Goal: Information Seeking & Learning: Learn about a topic

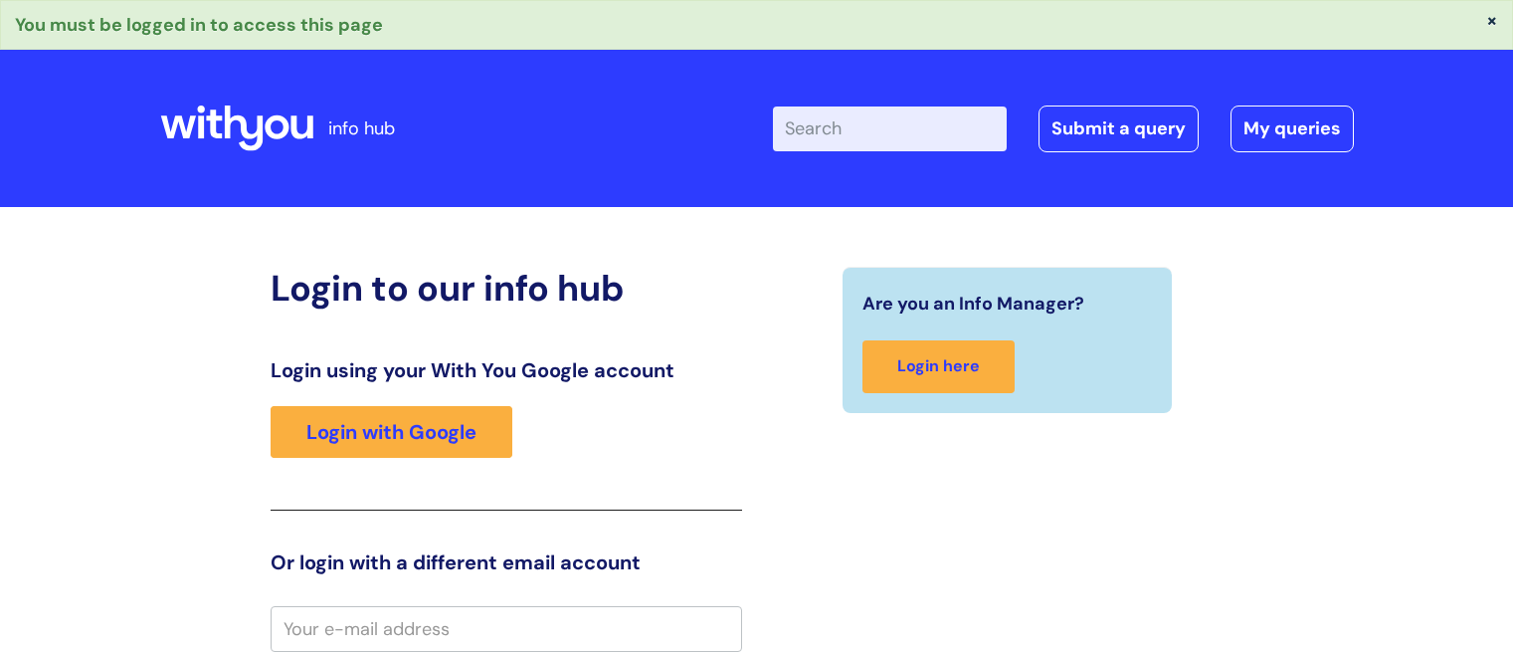
click at [410, 621] on input "email" at bounding box center [507, 629] width 472 height 46
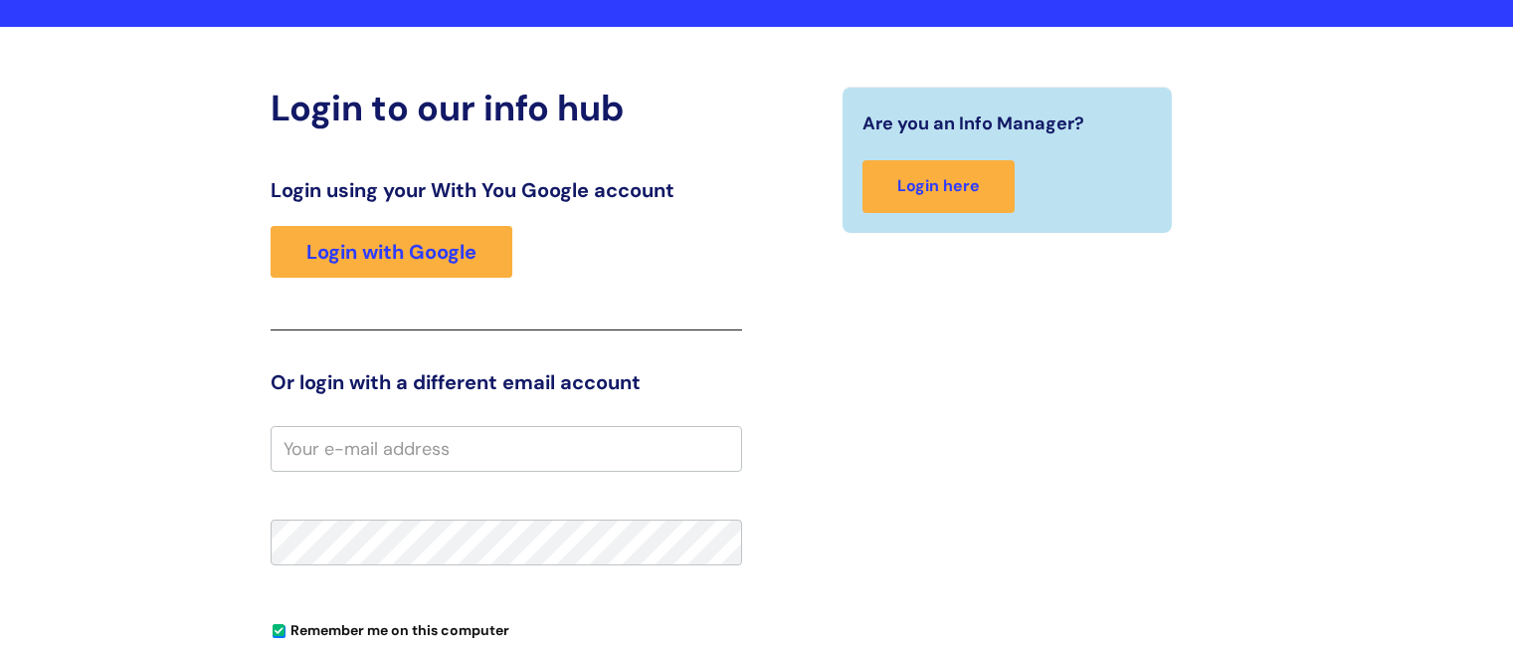
scroll to position [177, 0]
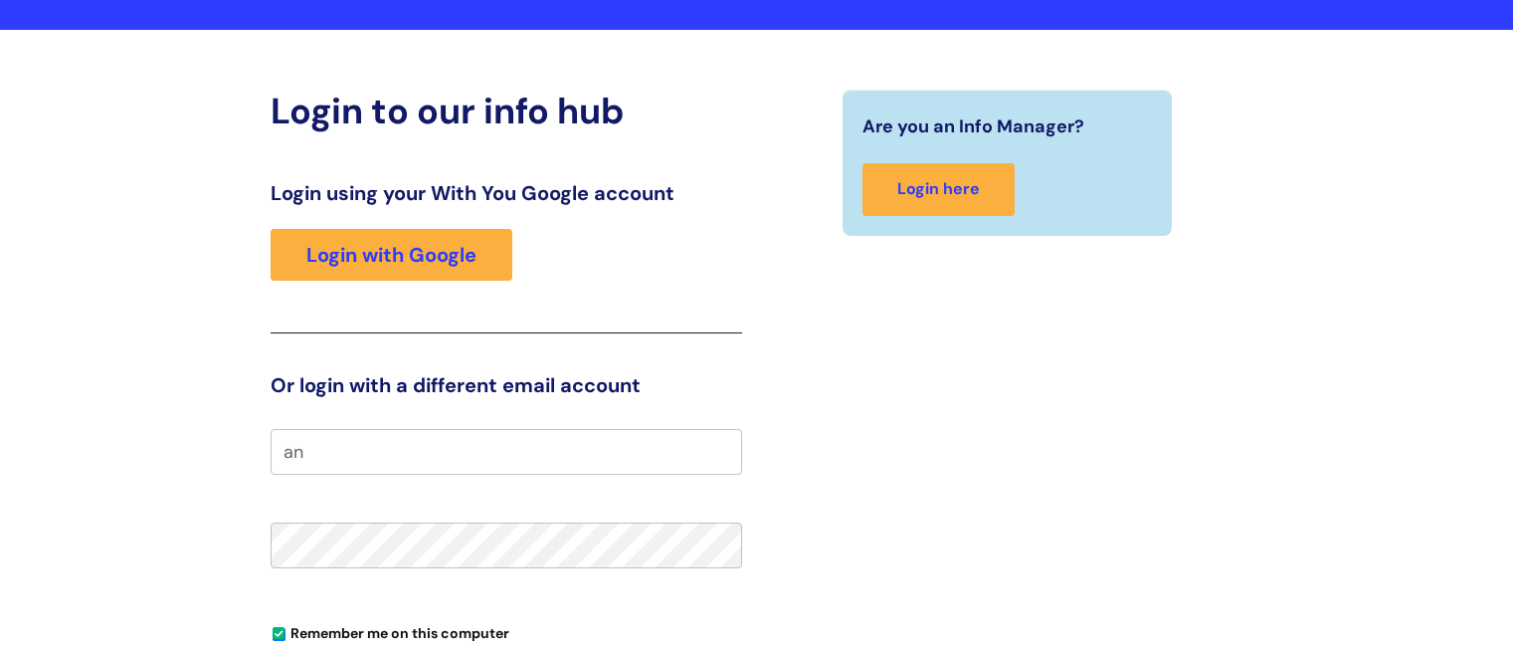
type input "a"
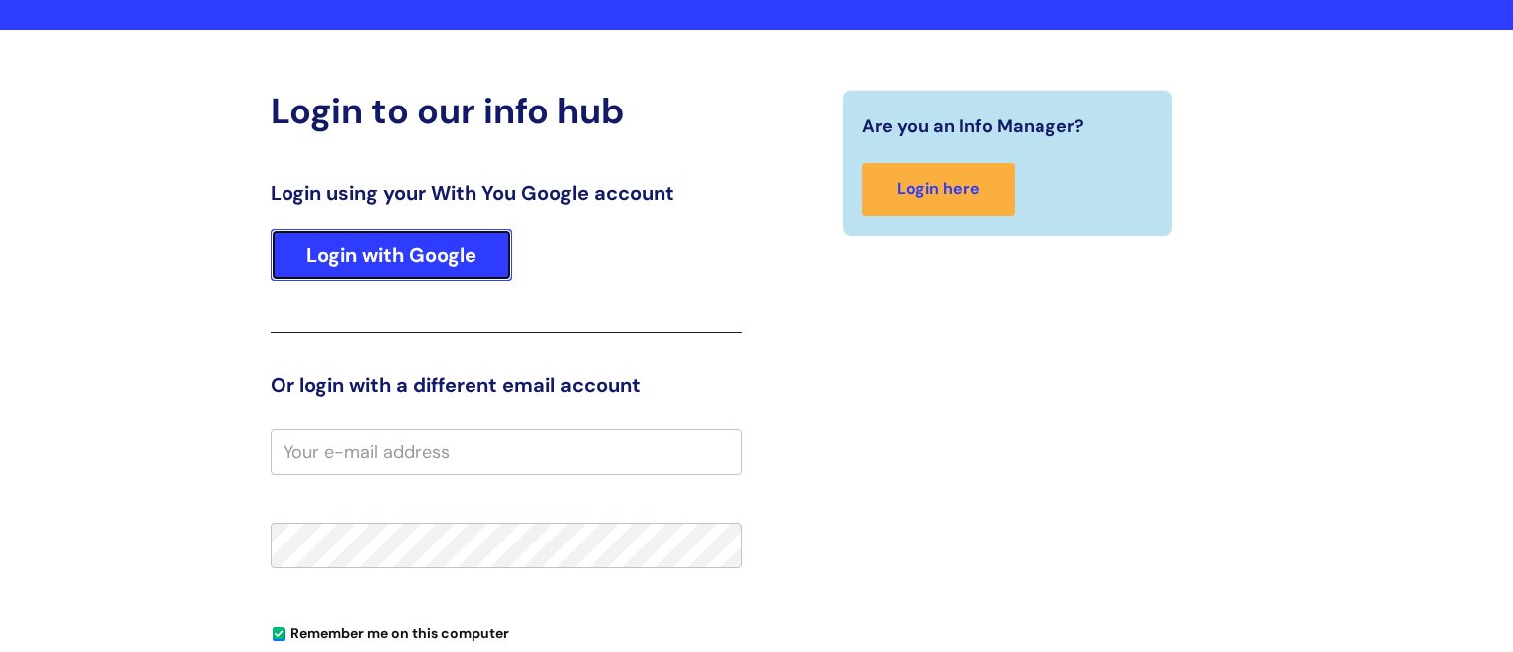
click at [399, 267] on link "Login with Google" at bounding box center [392, 255] width 242 height 52
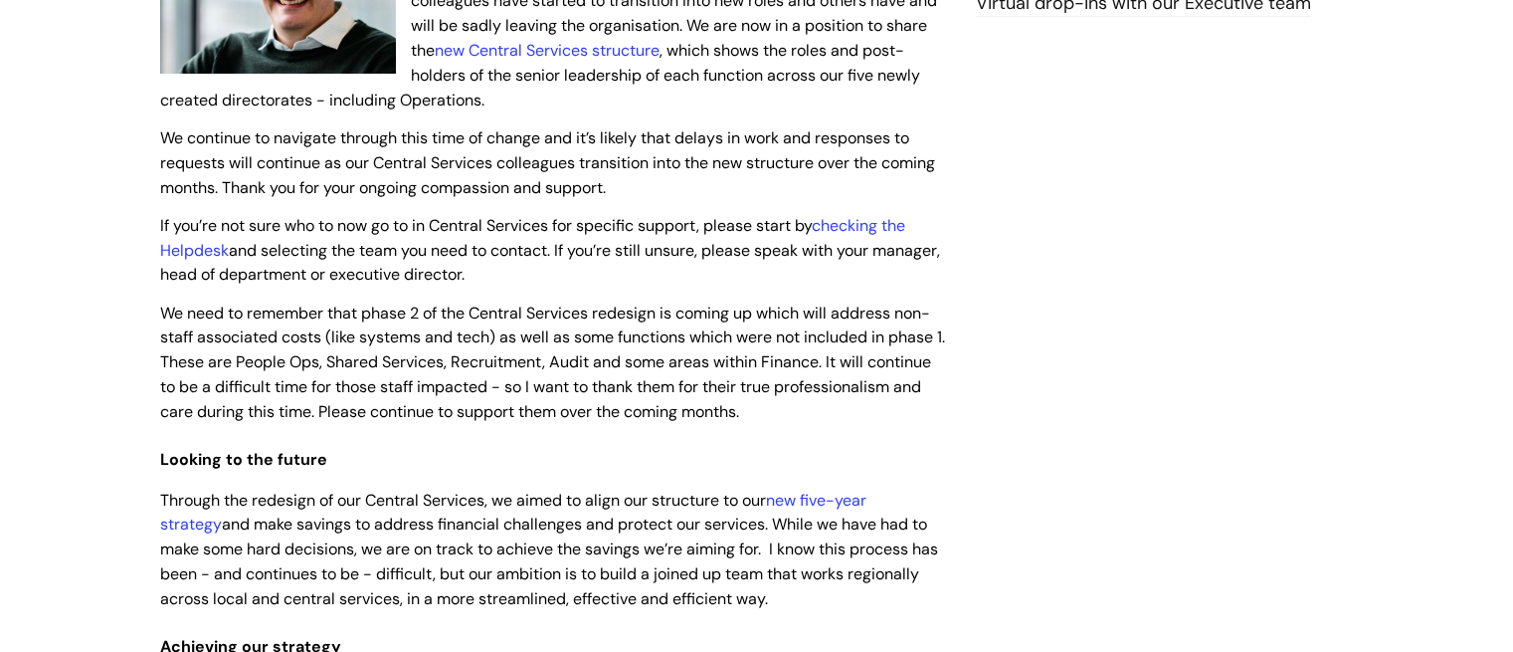
scroll to position [602, 0]
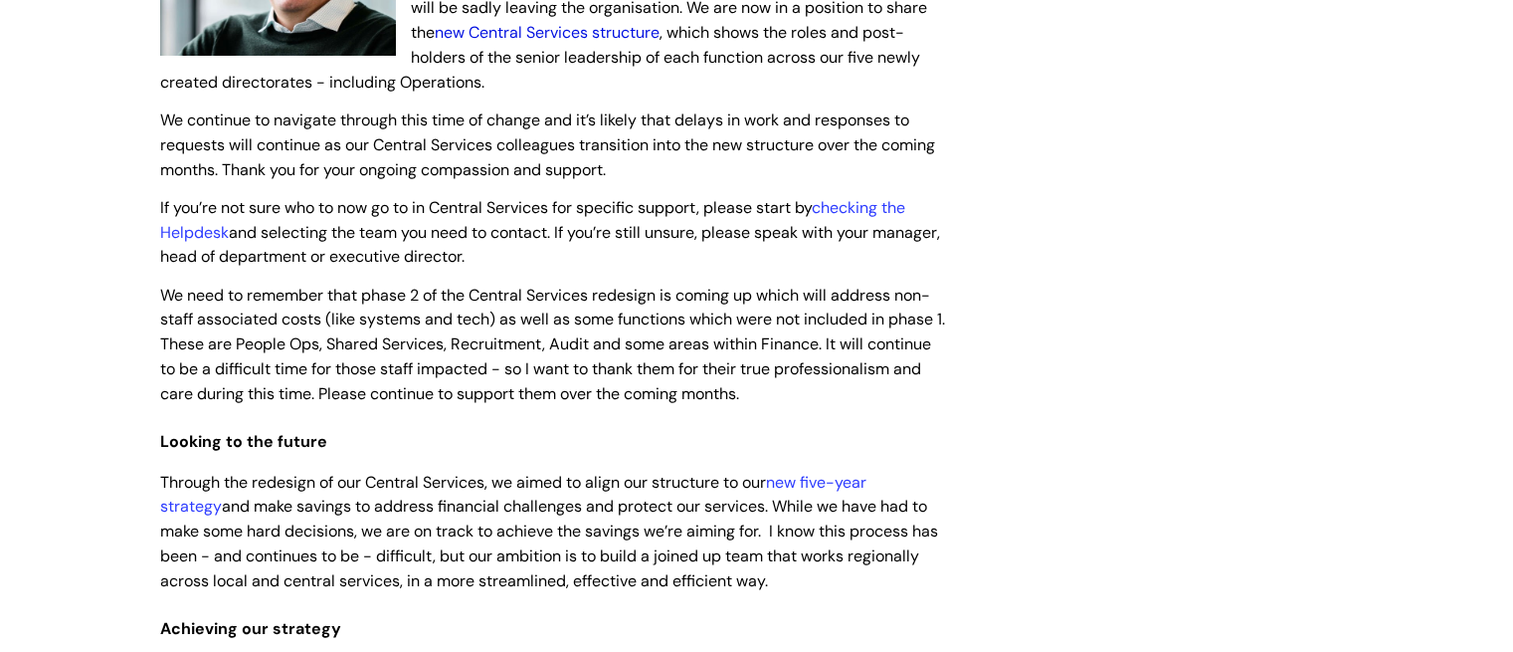
click at [589, 32] on link "new Central Services structure" at bounding box center [547, 32] width 225 height 21
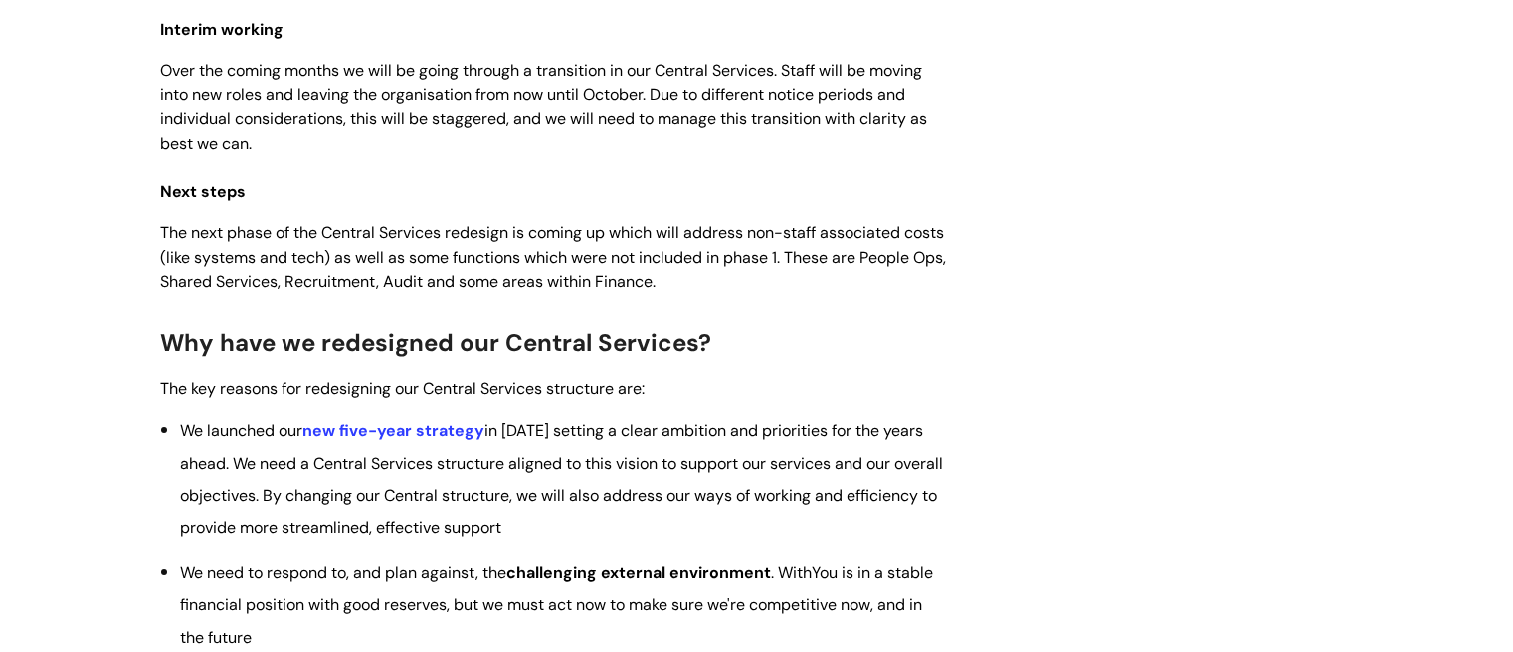
scroll to position [2125, 0]
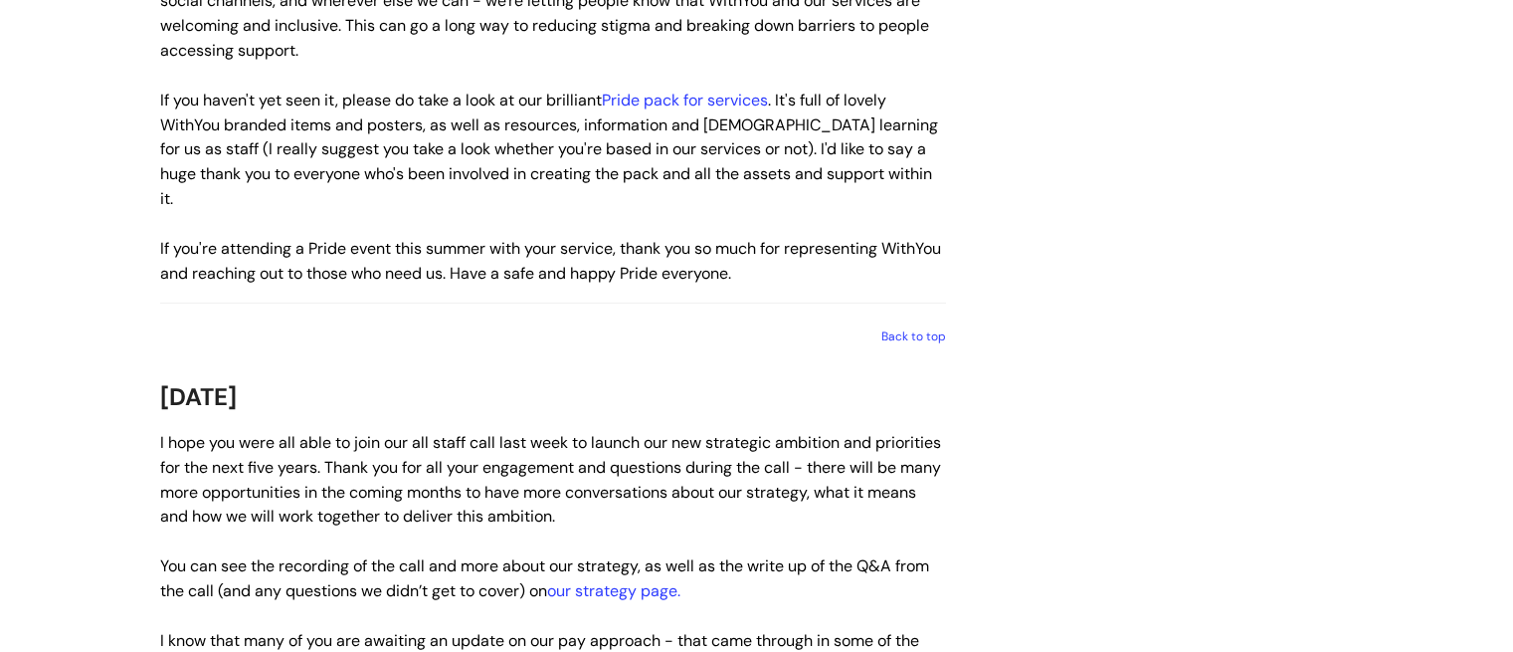
scroll to position [3945, 0]
